Goal: Register for event/course

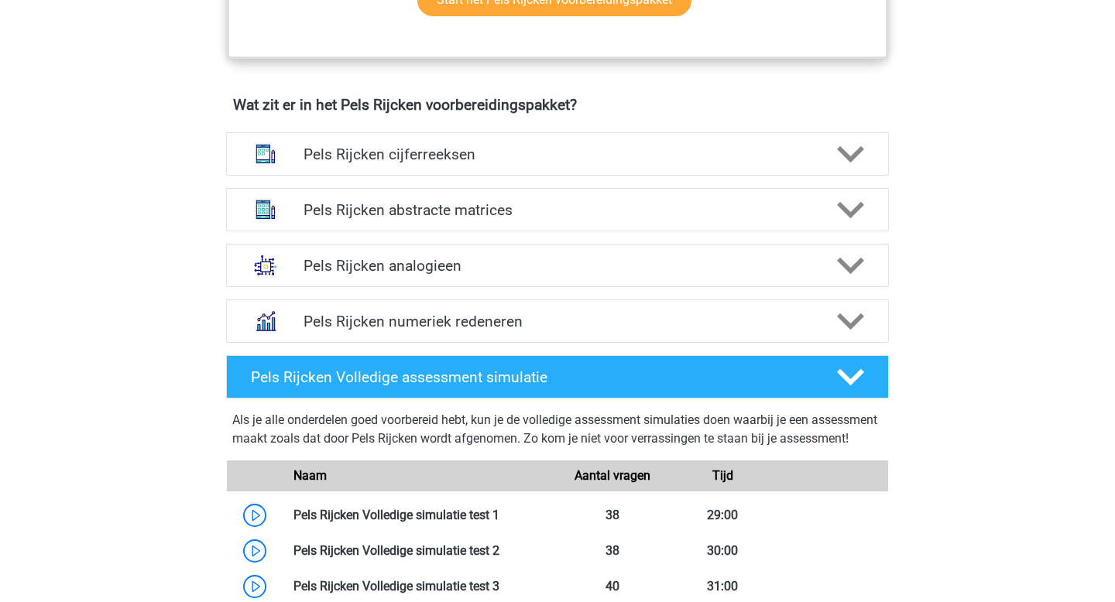
scroll to position [1096, 0]
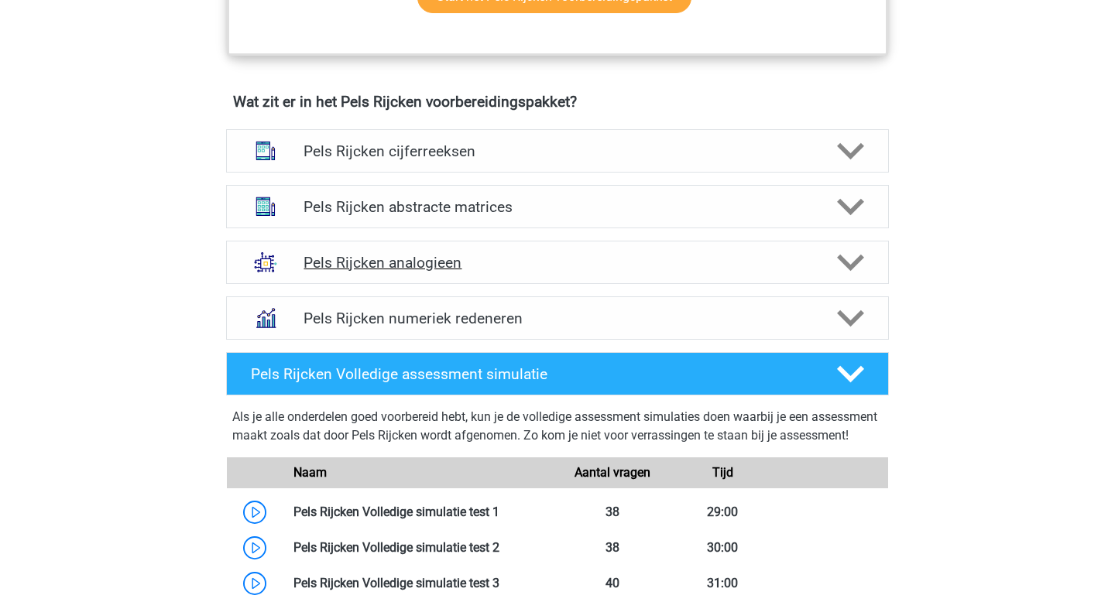
click at [848, 272] on icon at bounding box center [850, 262] width 27 height 27
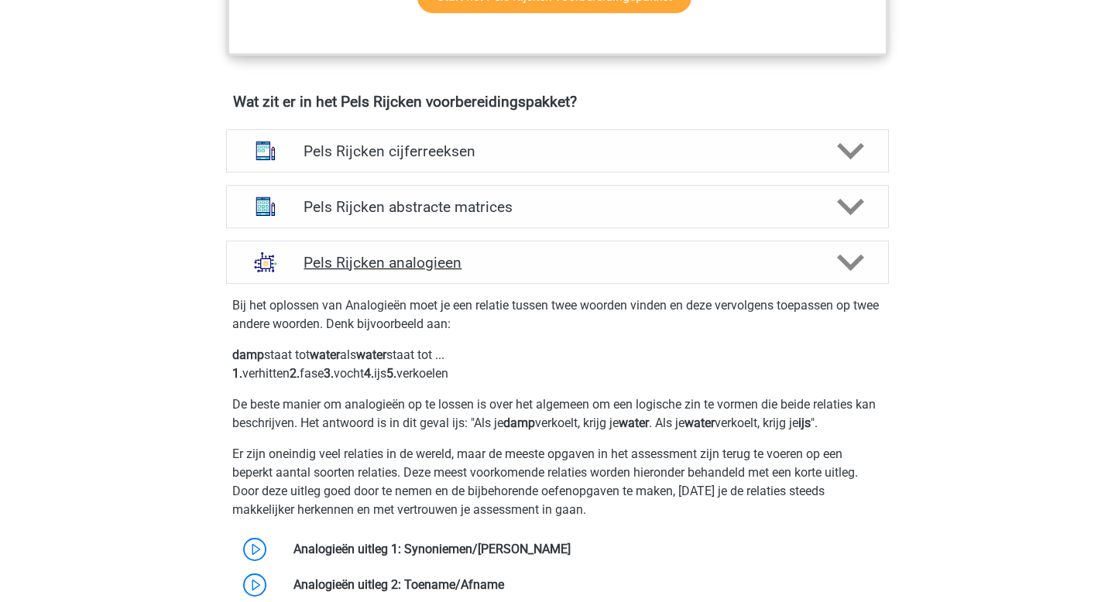
click at [848, 265] on polygon at bounding box center [850, 262] width 27 height 17
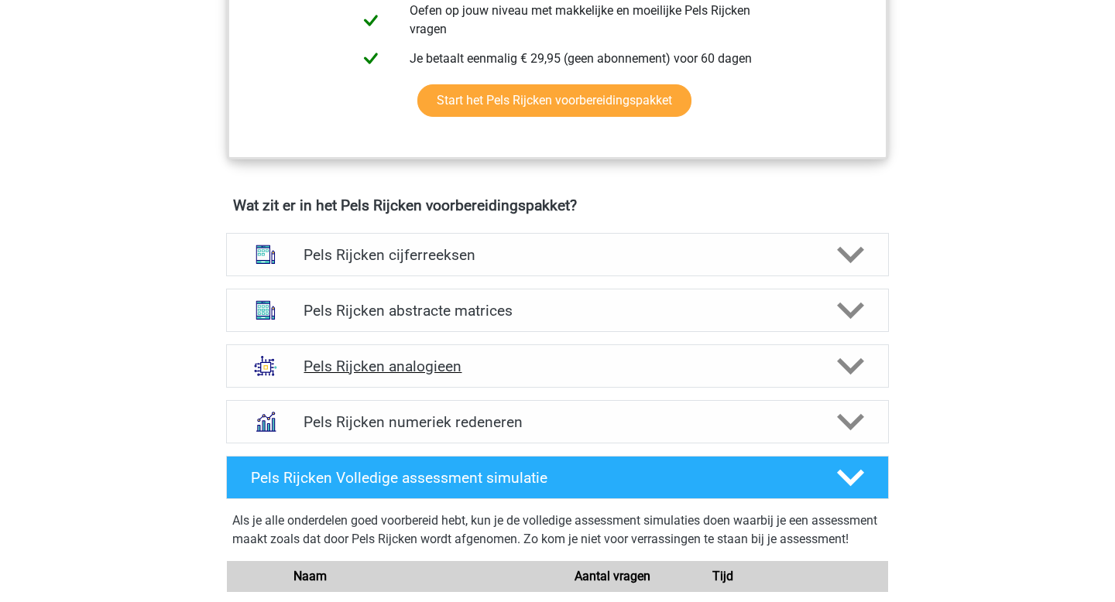
scroll to position [988, 0]
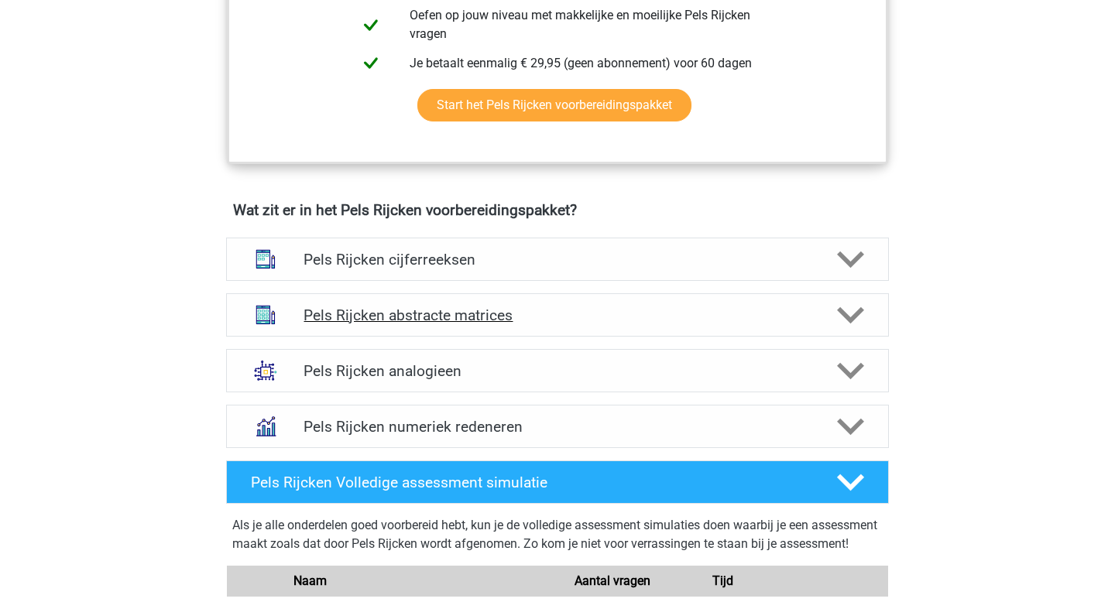
click at [859, 317] on icon at bounding box center [850, 315] width 27 height 27
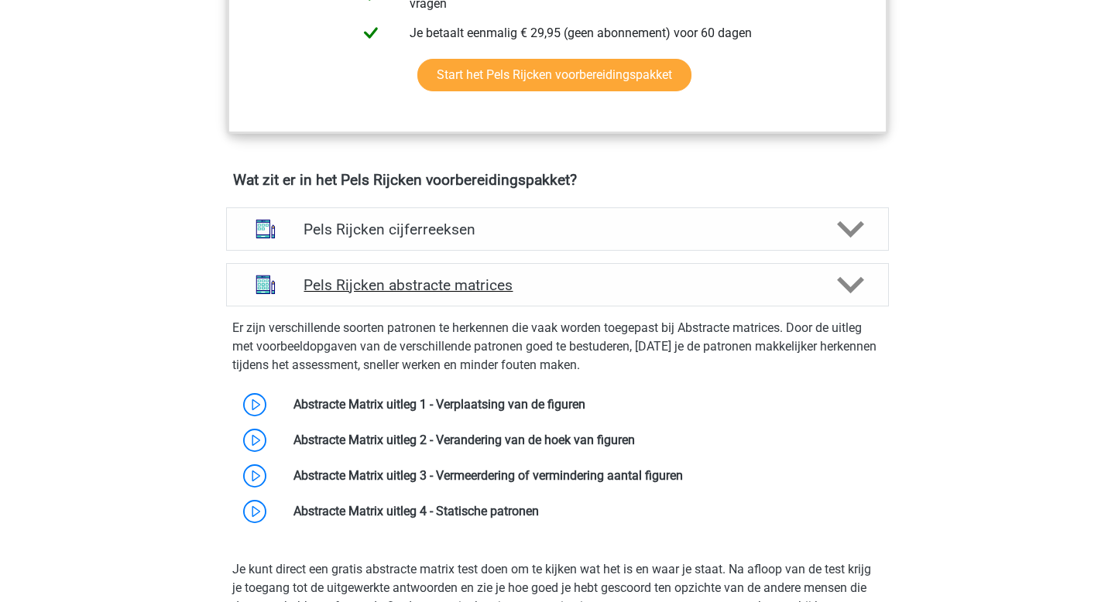
scroll to position [1024, 0]
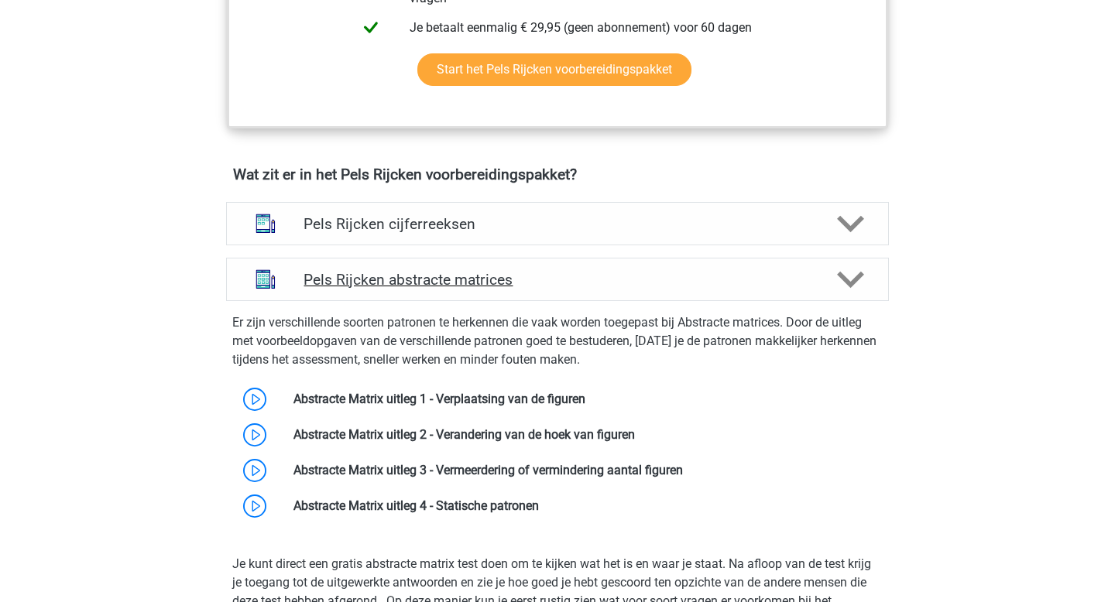
click at [844, 279] on polygon at bounding box center [850, 279] width 27 height 17
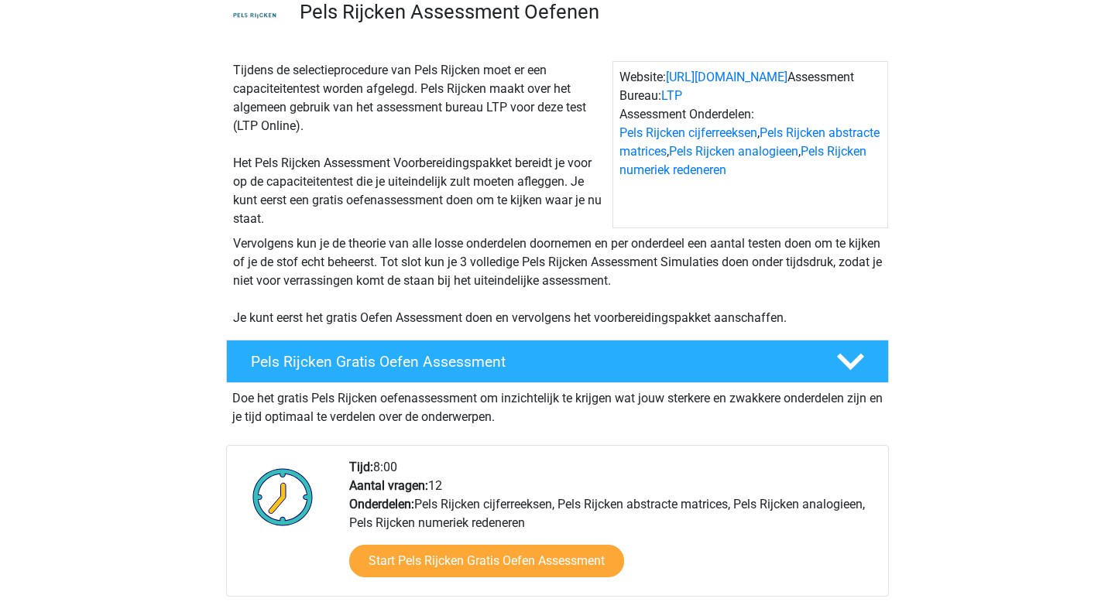
scroll to position [133, 0]
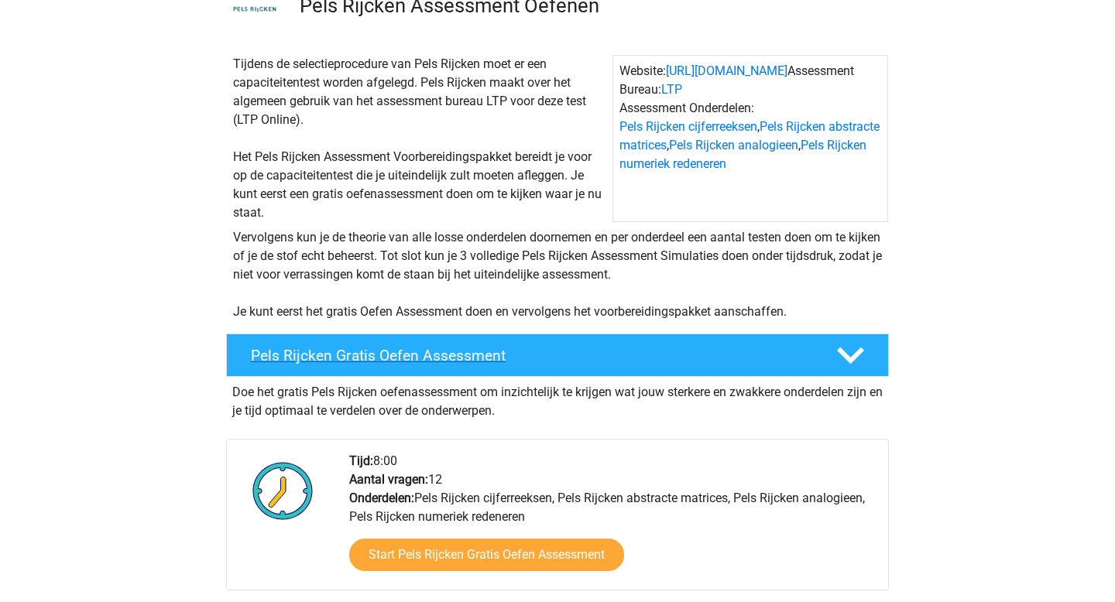
click at [417, 352] on h4 "Pels Rijcken Gratis Oefen Assessment" at bounding box center [531, 356] width 561 height 18
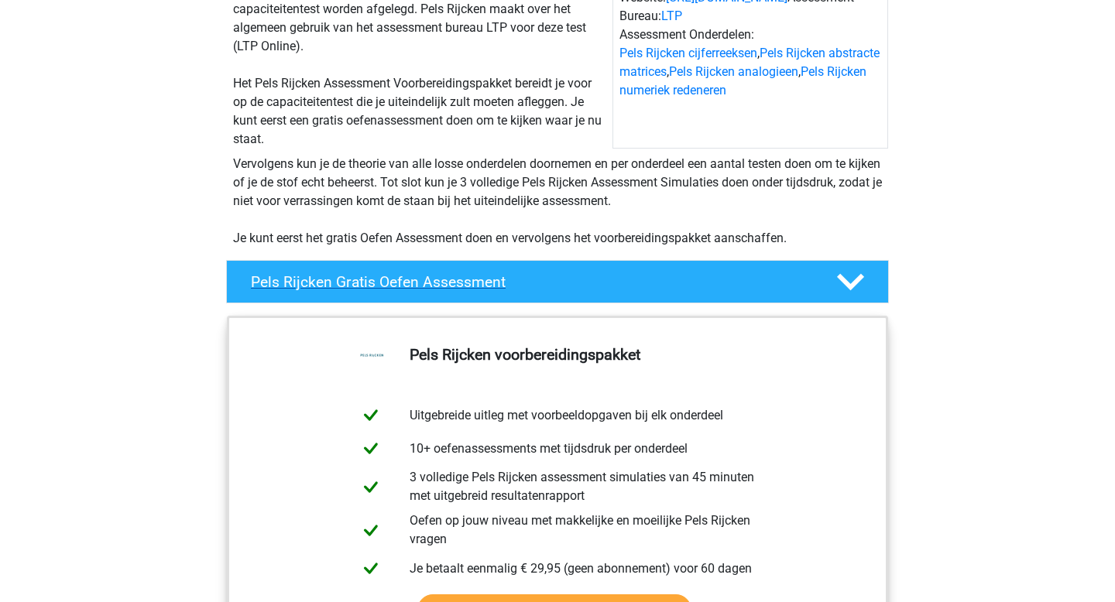
scroll to position [214, 0]
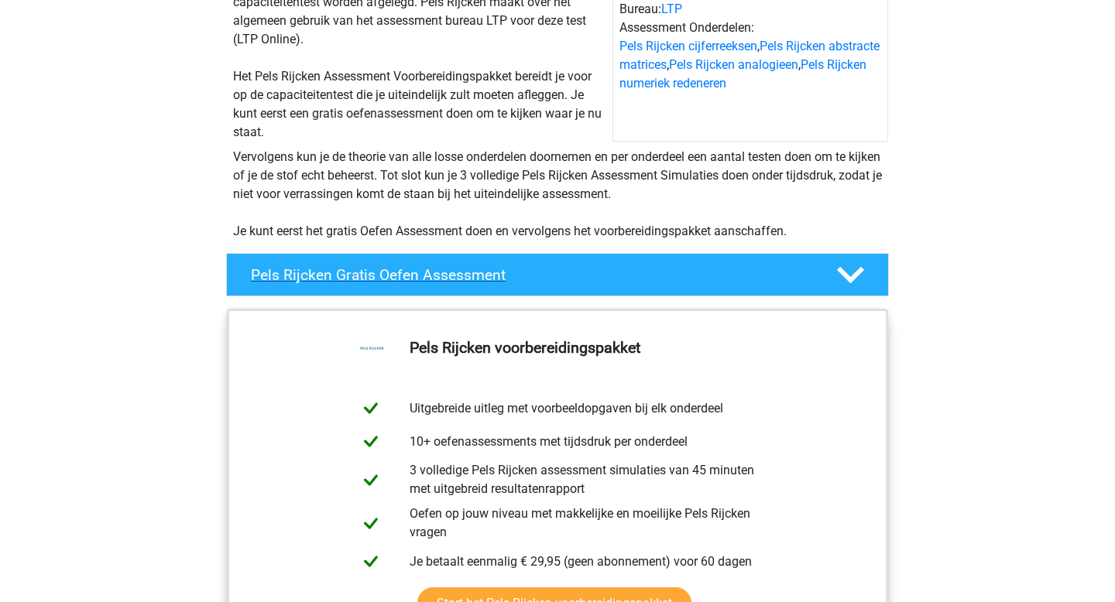
click at [418, 285] on div "Pels Rijcken Gratis Oefen Assessment" at bounding box center [557, 274] width 663 height 43
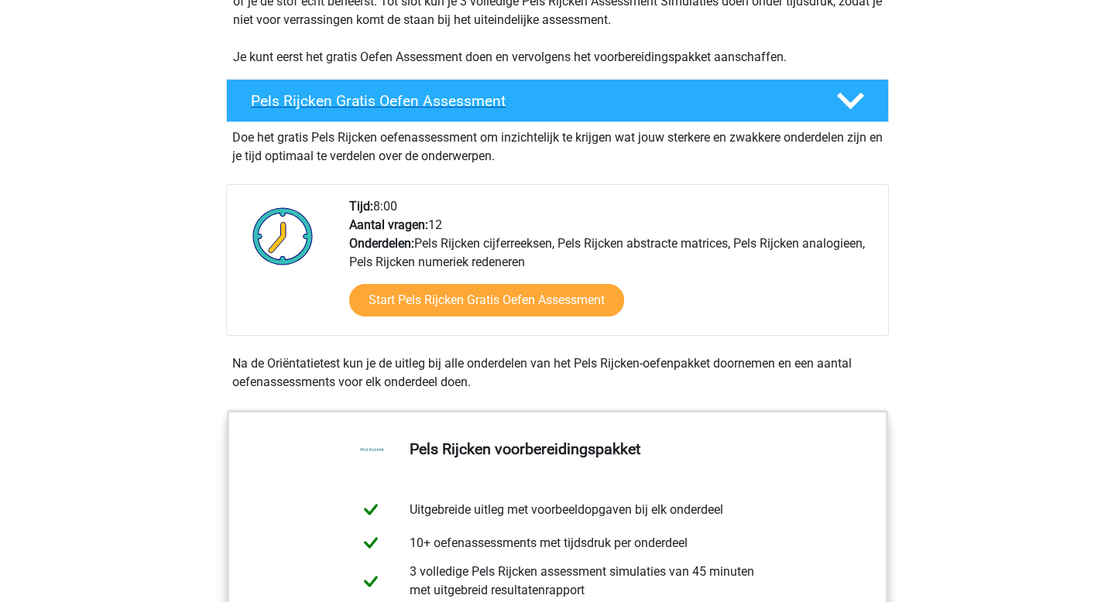
scroll to position [387, 0]
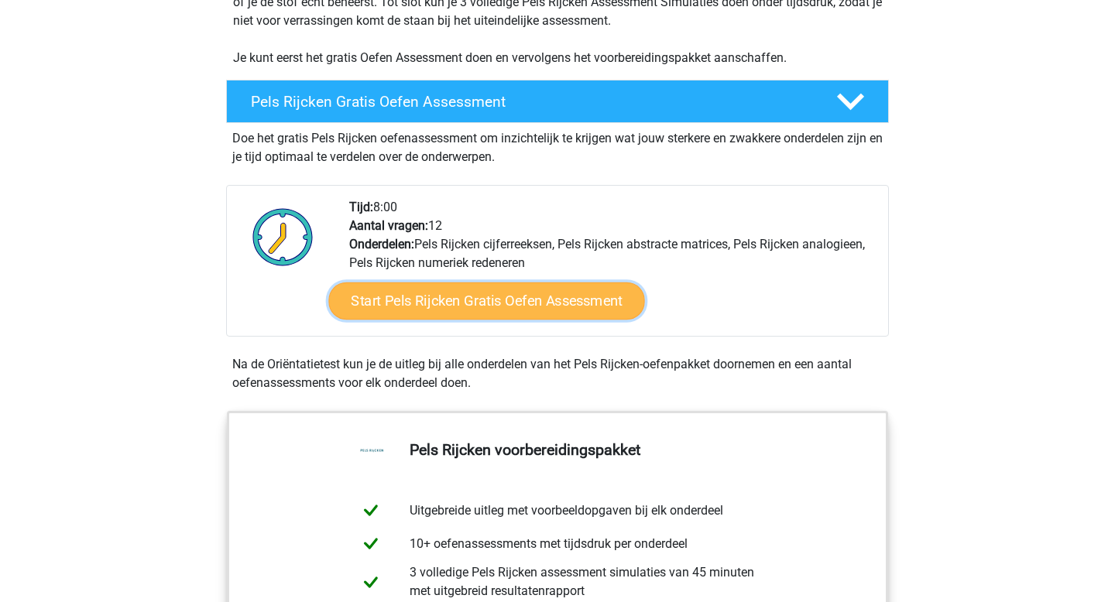
click at [430, 298] on link "Start Pels Rijcken Gratis Oefen Assessment" at bounding box center [486, 301] width 316 height 37
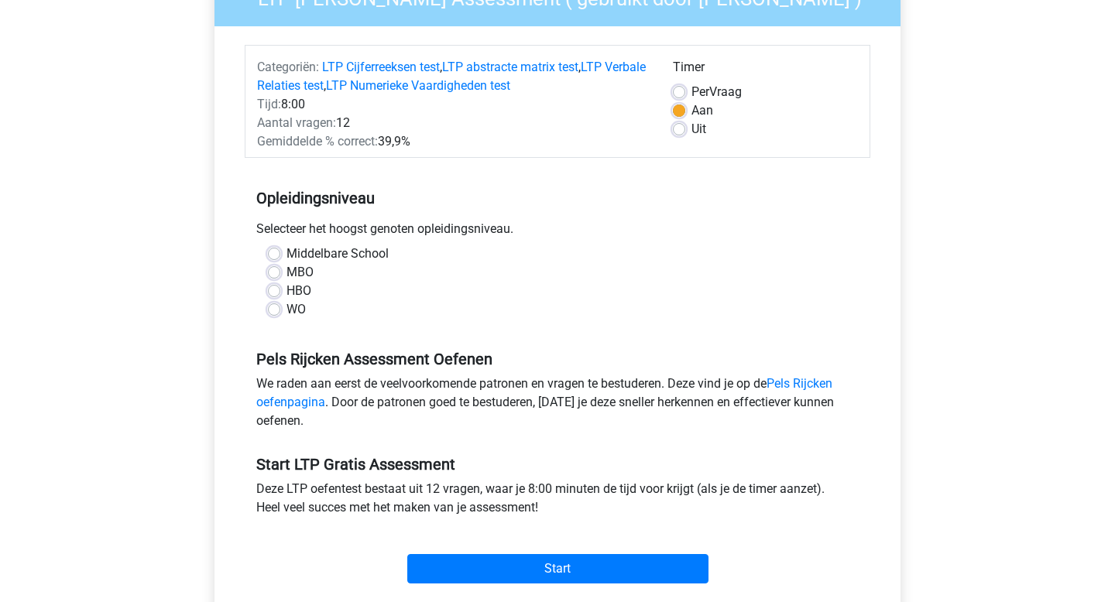
scroll to position [179, 0]
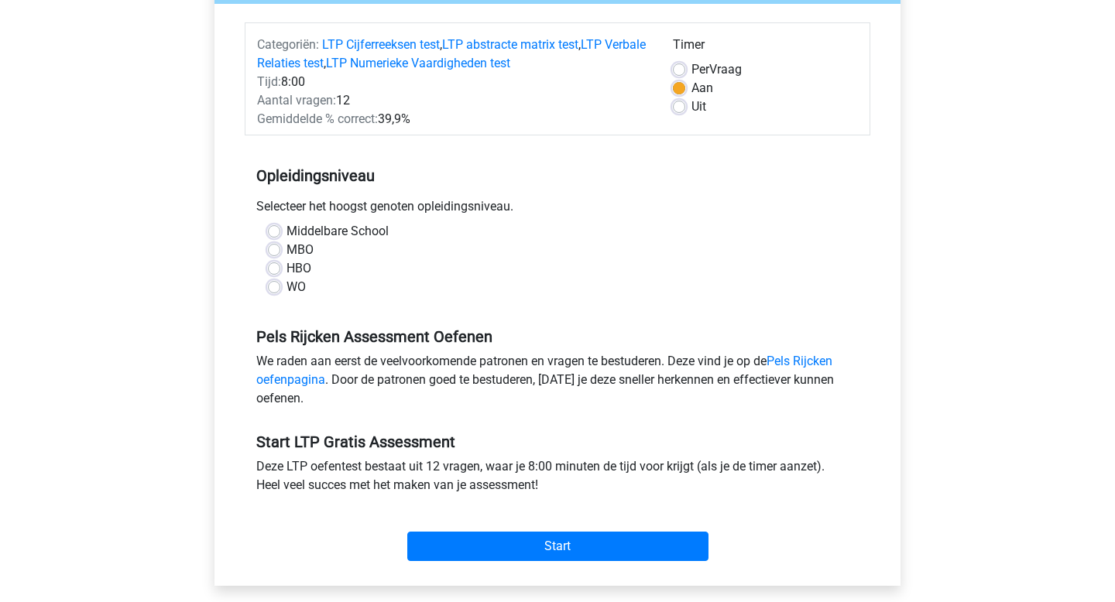
click at [287, 287] on label "WO" at bounding box center [296, 287] width 19 height 19
click at [269, 287] on input "WO" at bounding box center [274, 285] width 12 height 15
radio input "true"
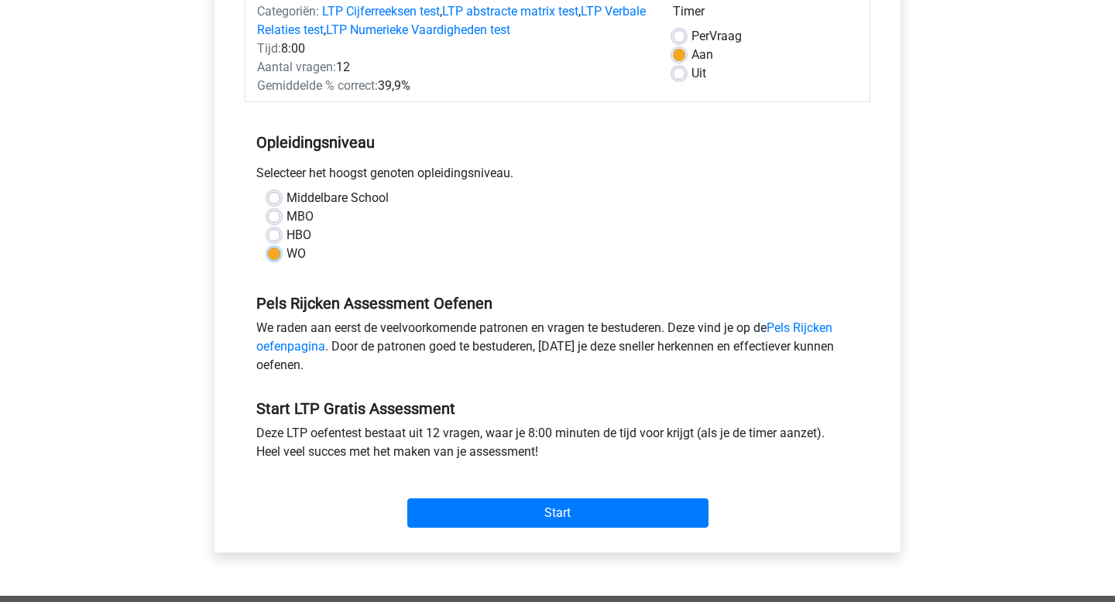
scroll to position [245, 0]
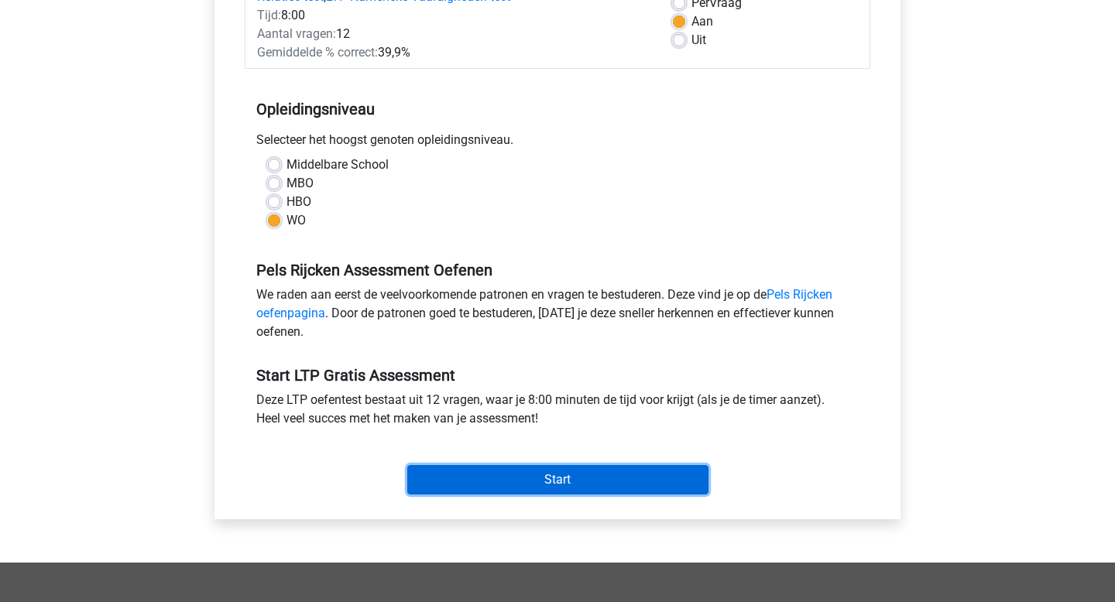
click at [460, 485] on input "Start" at bounding box center [557, 479] width 301 height 29
